Goal: Check status: Check status

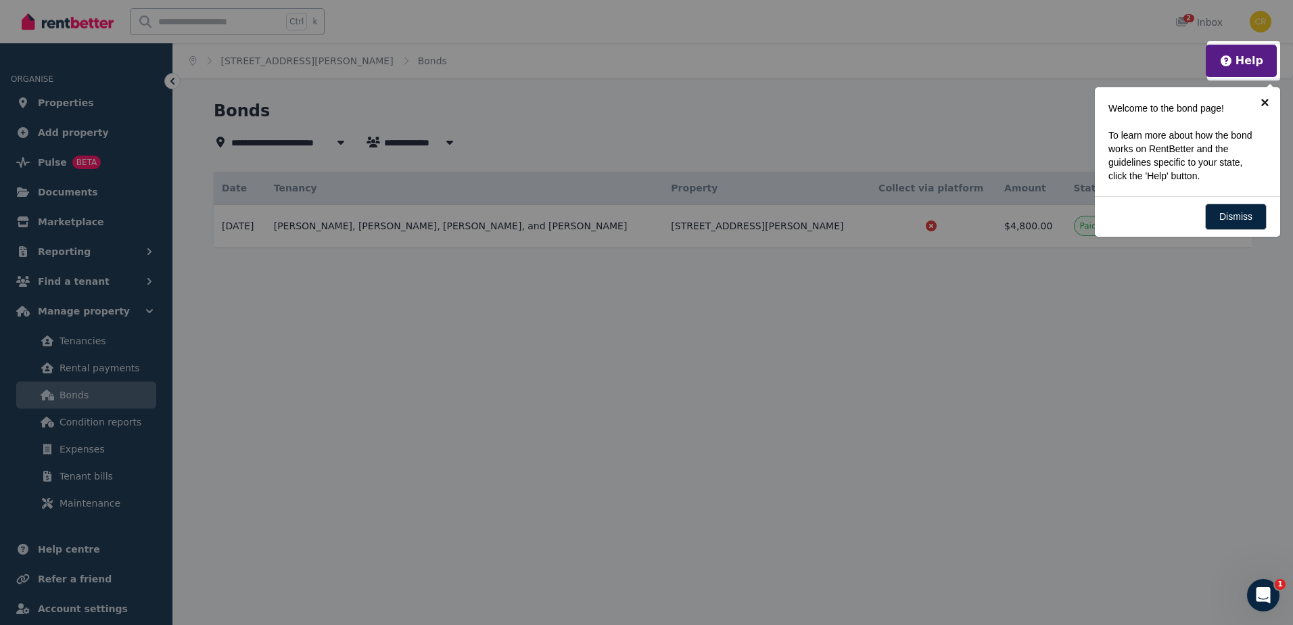
click at [1266, 102] on link "×" at bounding box center [1265, 102] width 30 height 30
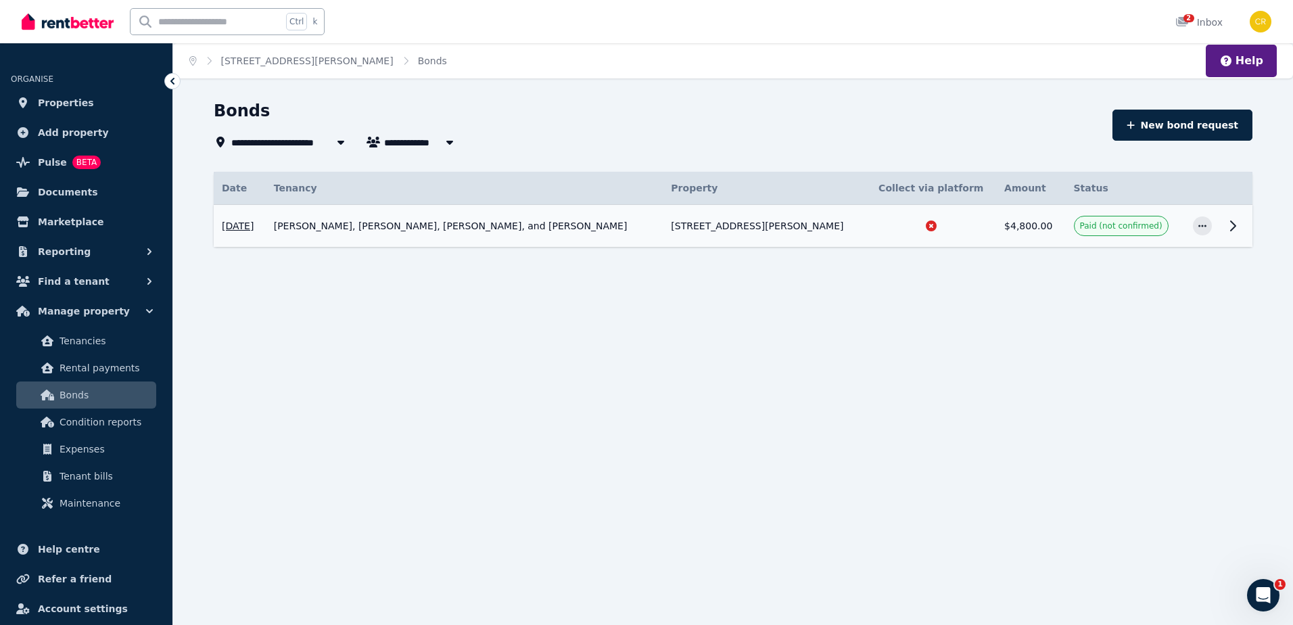
click at [1102, 225] on span "Paid (not confirmed)" at bounding box center [1121, 225] width 83 height 11
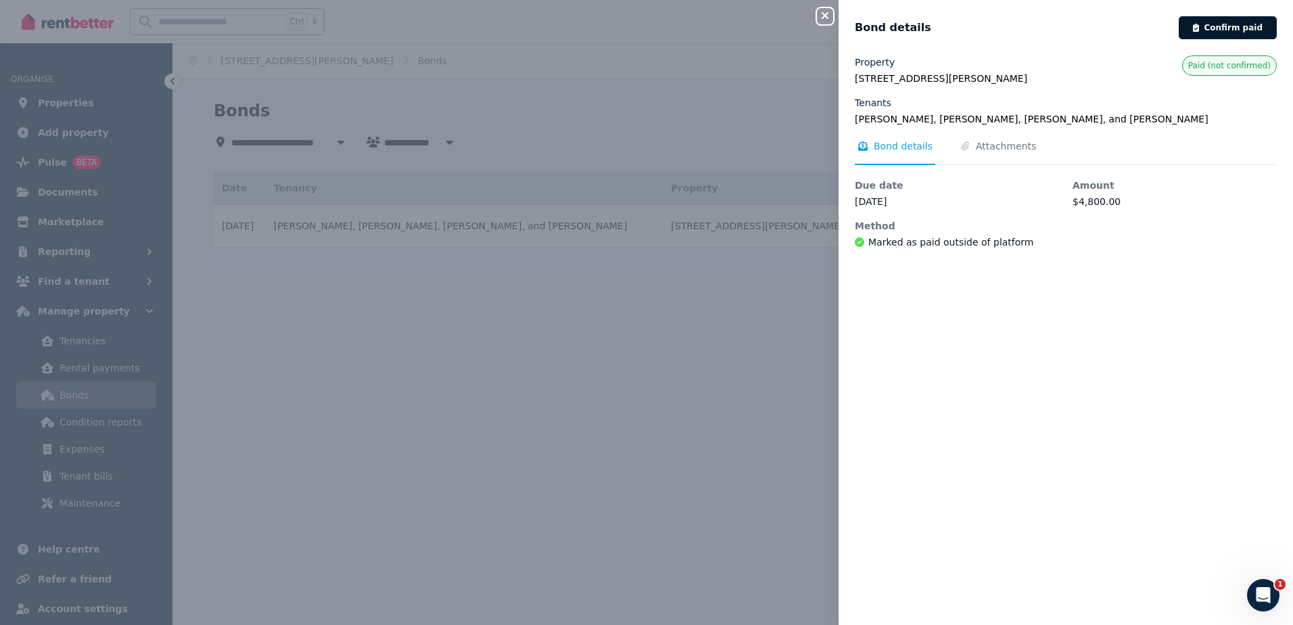
click at [1220, 26] on button "Confirm paid" at bounding box center [1228, 27] width 98 height 23
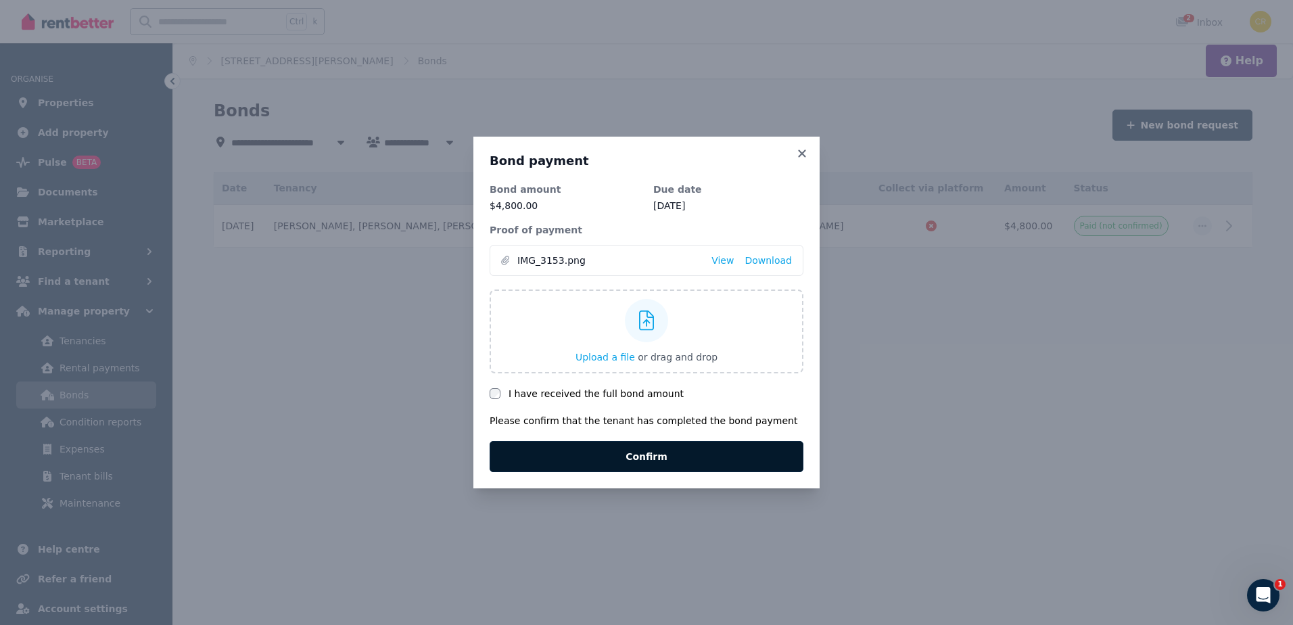
click at [607, 453] on button "Confirm" at bounding box center [647, 456] width 314 height 31
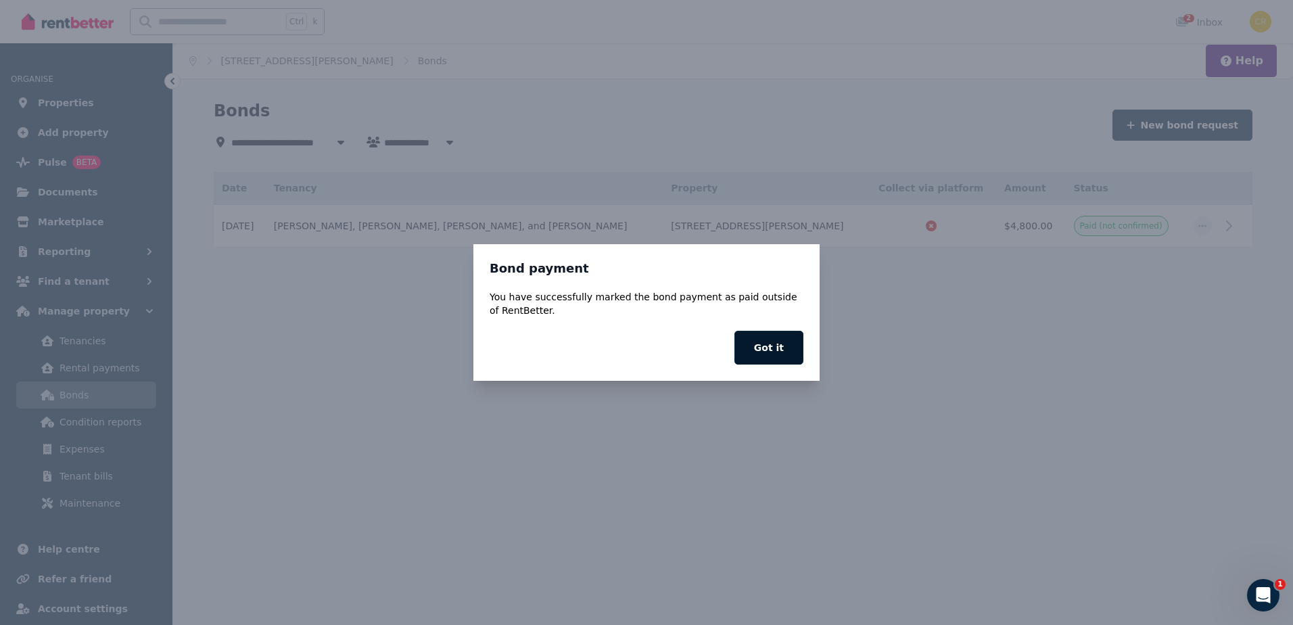
click at [764, 352] on button "Got it" at bounding box center [769, 348] width 69 height 34
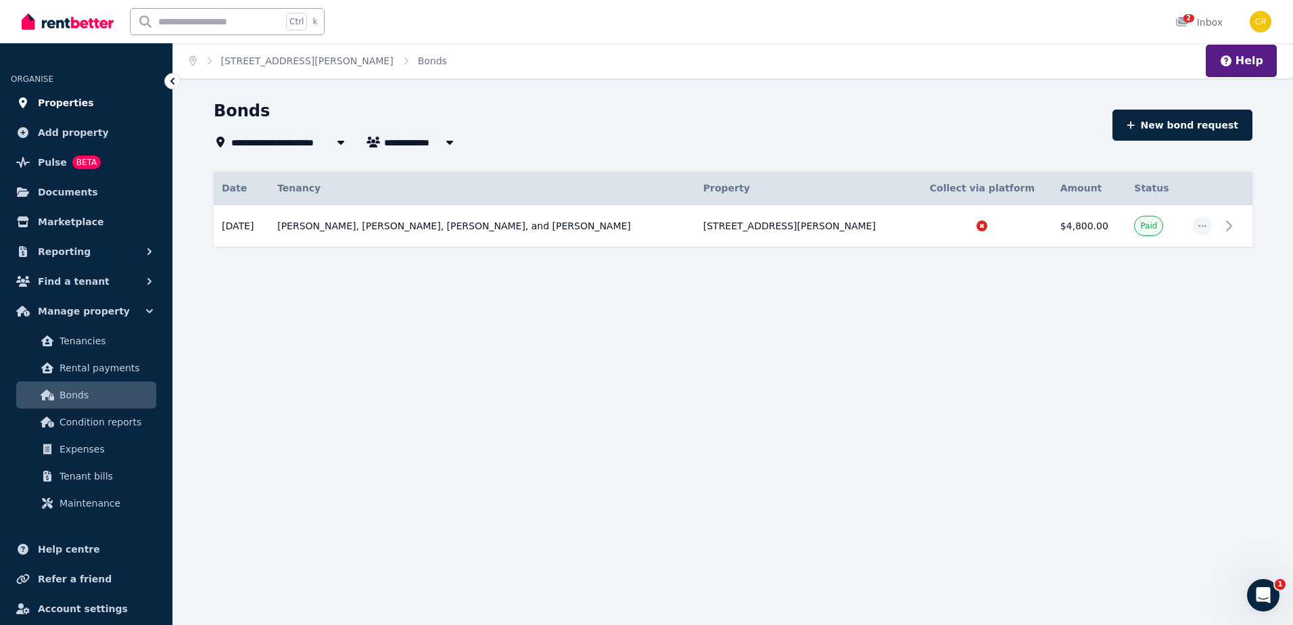
click at [60, 104] on span "Properties" at bounding box center [66, 103] width 56 height 16
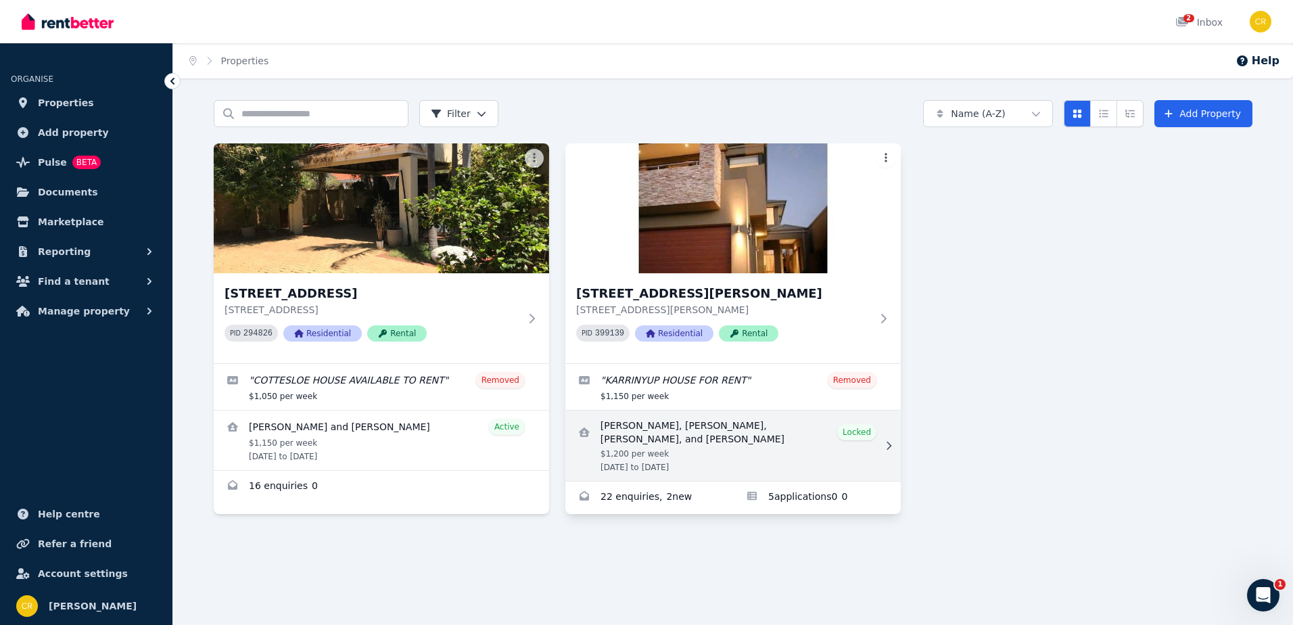
click at [728, 457] on link "View details for Jade McNeil, Shara Anderson, Amelia Quinlan, and Michelle Crot…" at bounding box center [732, 446] width 335 height 70
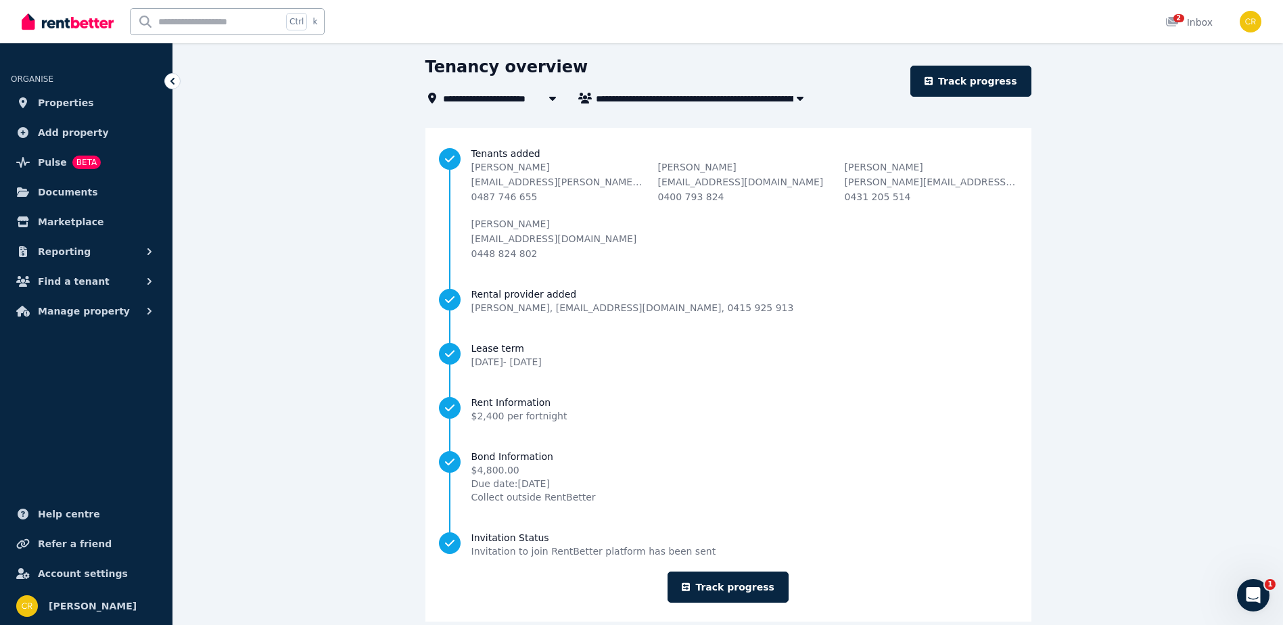
scroll to position [65, 0]
